Goal: Navigation & Orientation: Find specific page/section

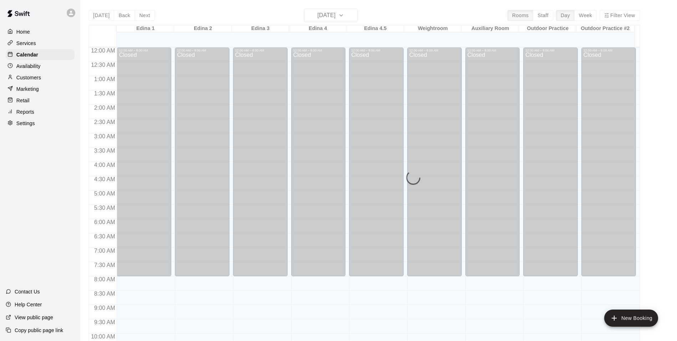
scroll to position [385, 0]
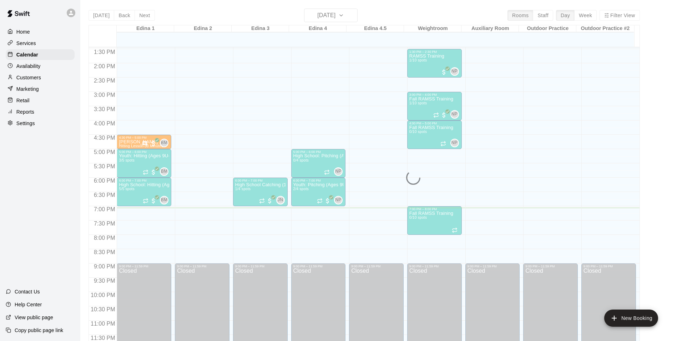
click at [39, 67] on p "Availability" at bounding box center [28, 65] width 24 height 7
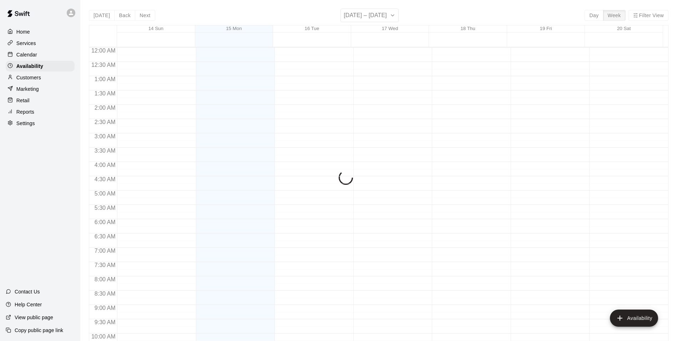
scroll to position [384, 0]
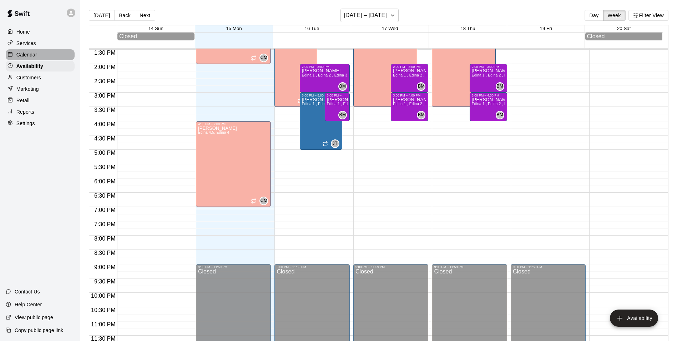
click at [45, 55] on div "Calendar" at bounding box center [40, 54] width 69 height 11
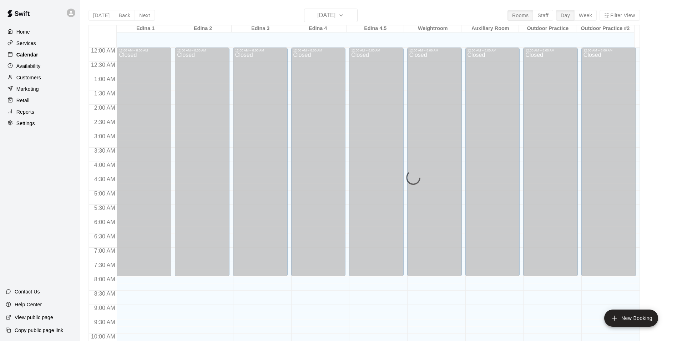
scroll to position [363, 0]
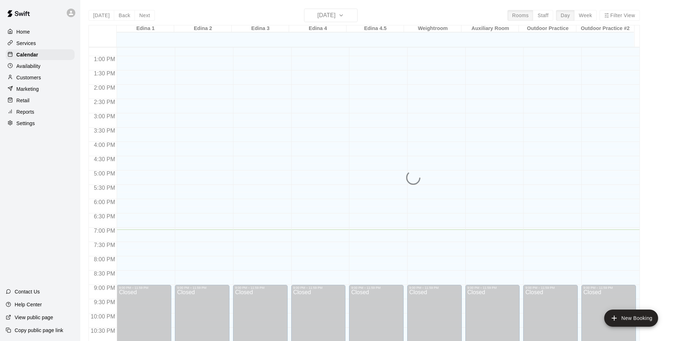
click at [38, 63] on div "Availability" at bounding box center [40, 66] width 69 height 11
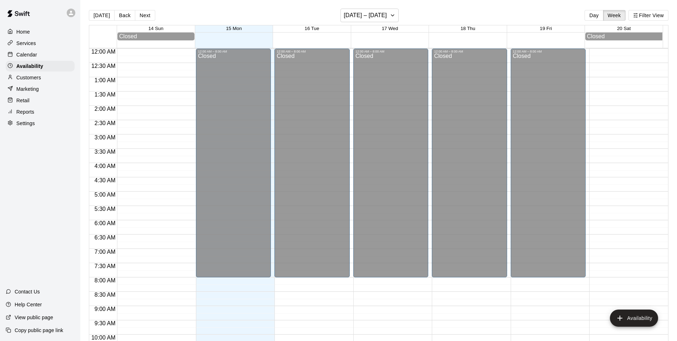
scroll to position [384, 0]
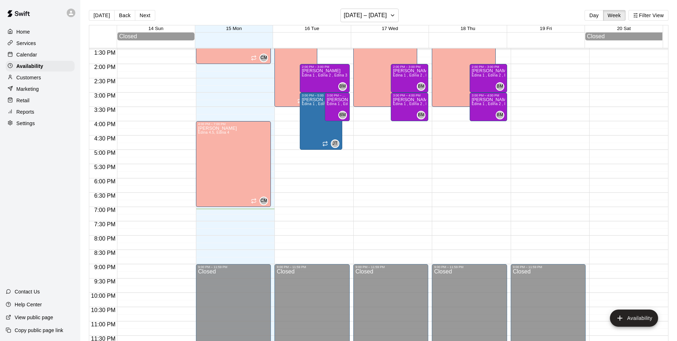
click at [32, 83] on div "Customers" at bounding box center [40, 77] width 69 height 11
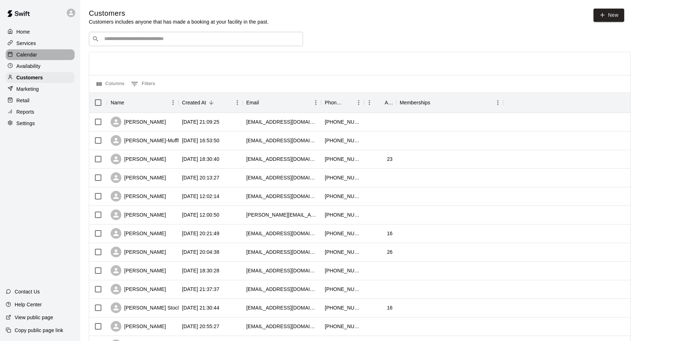
click at [29, 56] on p "Calendar" at bounding box center [26, 54] width 21 height 7
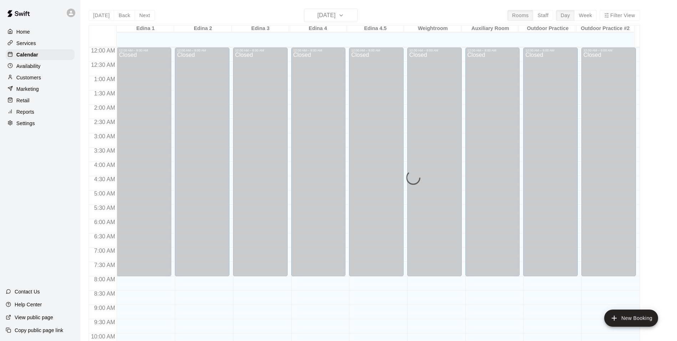
scroll to position [363, 0]
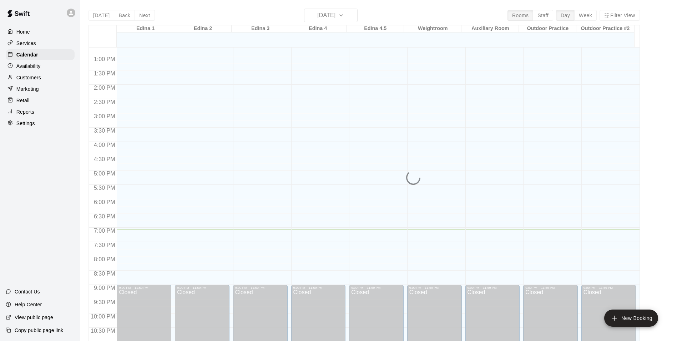
click at [145, 12] on div "[DATE] Back [DATE][DATE] Rooms Staff Day Week Filter View Edina 1 15 Mon Edina …" at bounding box center [365, 179] width 552 height 341
